Goal: Information Seeking & Learning: Find contact information

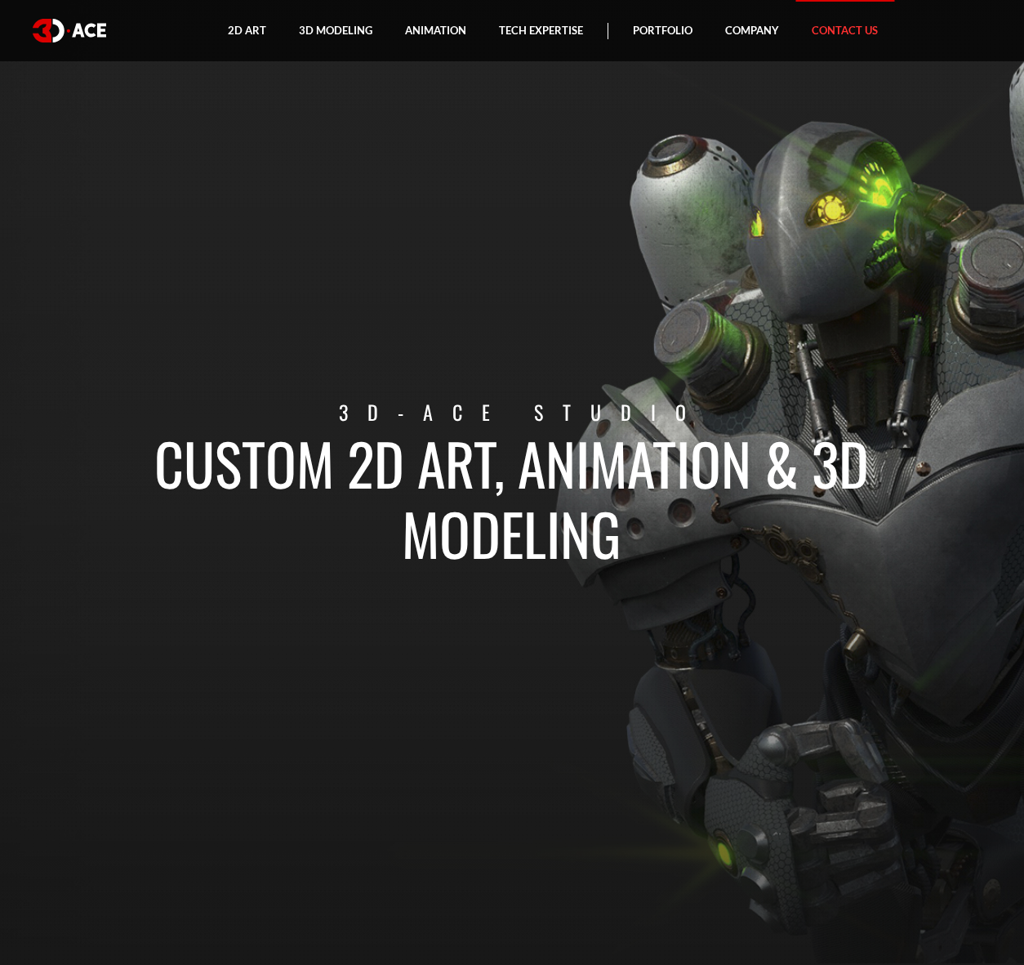
click at [839, 28] on link "Contact Us" at bounding box center [845, 30] width 99 height 61
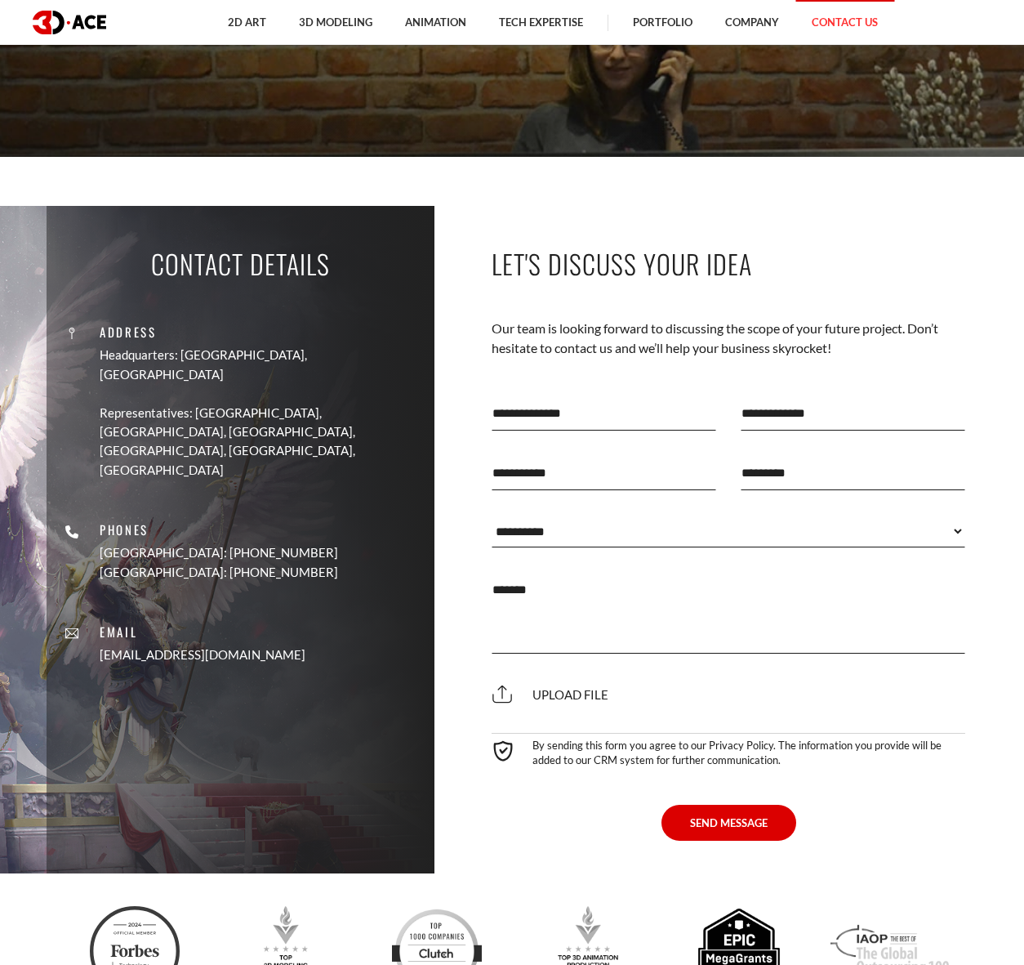
scroll to position [817, 0]
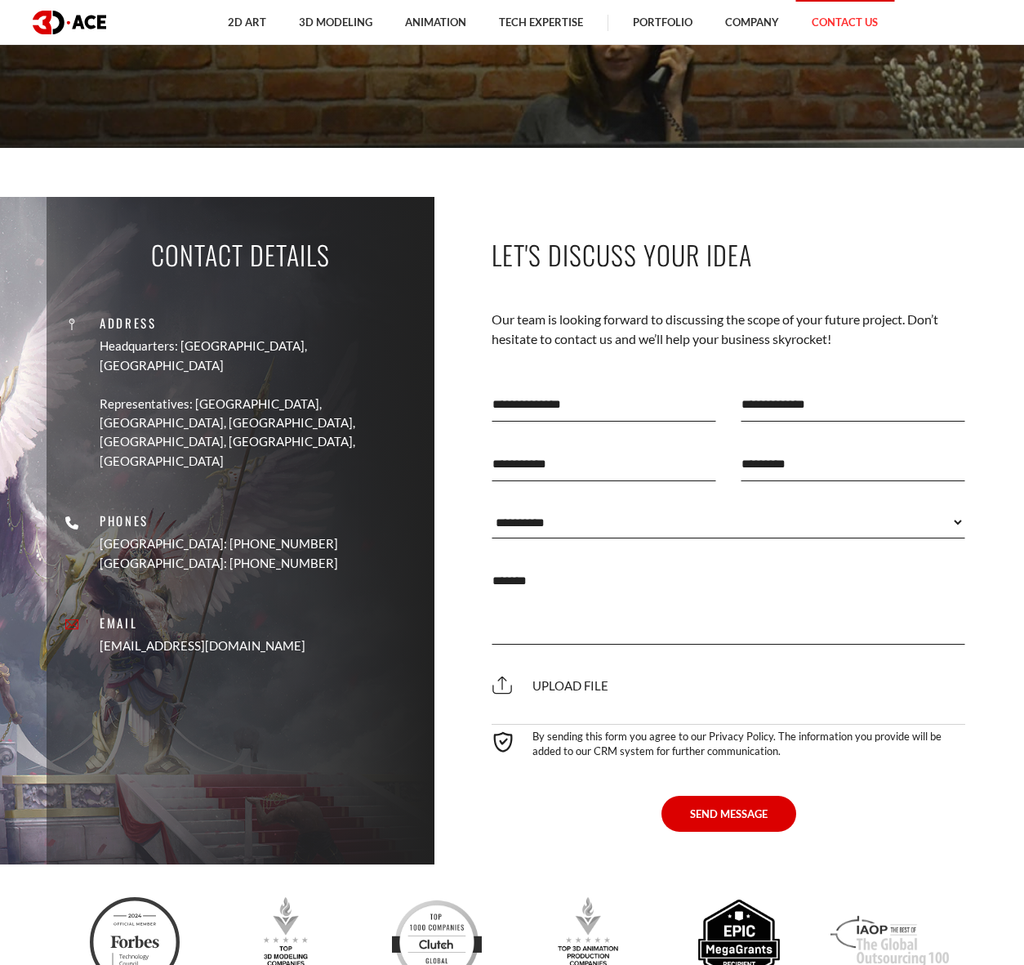
drag, startPoint x: 282, startPoint y: 586, endPoint x: 162, endPoint y: 591, distance: 120.2
click at [158, 591] on div "Address Headquarters: Nicosia, Cyprus Representatives: USA, Canada, UAE, German…" at bounding box center [240, 476] width 363 height 383
copy link "[EMAIL_ADDRESS][DOMAIN_NAME]"
drag, startPoint x: 285, startPoint y: 505, endPoint x: 210, endPoint y: 509, distance: 75.3
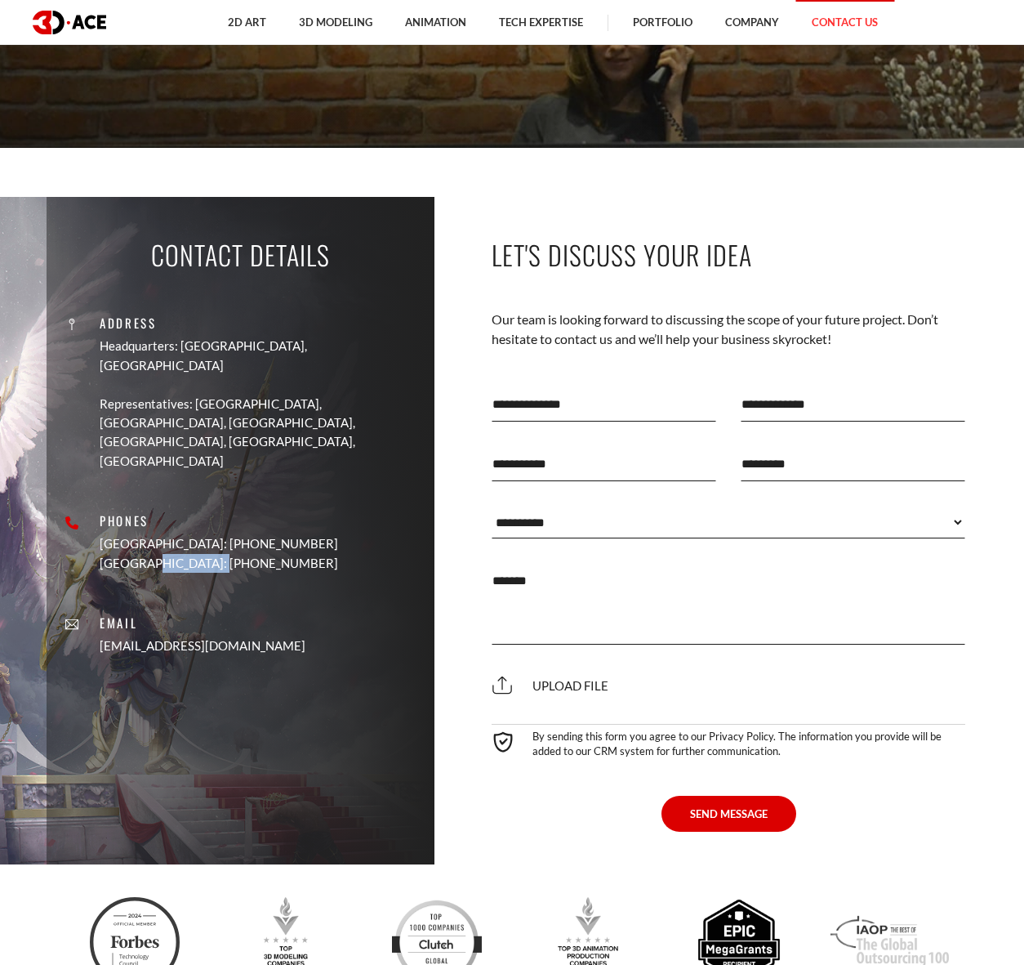
click at [210, 554] on p "[GEOGRAPHIC_DATA]: [PHONE_NUMBER]" at bounding box center [219, 563] width 239 height 19
copy p "888 7016201"
click at [944, 794] on div "SEND MESSAGE" at bounding box center [728, 801] width 498 height 60
